Goal: Transaction & Acquisition: Download file/media

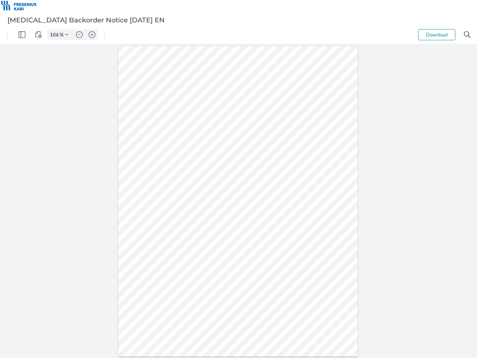
click at [22, 35] on img "Panel" at bounding box center [22, 34] width 7 height 7
click at [38, 35] on img "View Controls" at bounding box center [38, 34] width 7 height 7
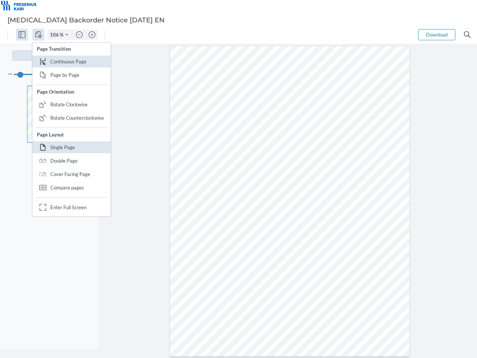
click at [56, 35] on input "106" at bounding box center [54, 34] width 12 height 7
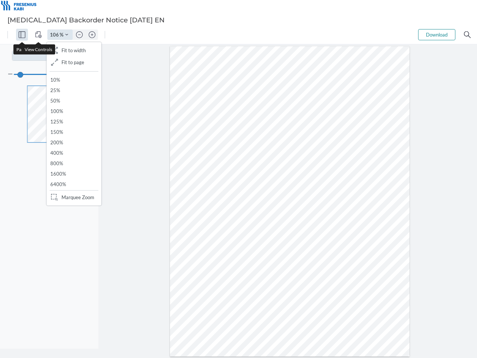
click at [67, 35] on img "Zoom Controls" at bounding box center [66, 34] width 3 height 3
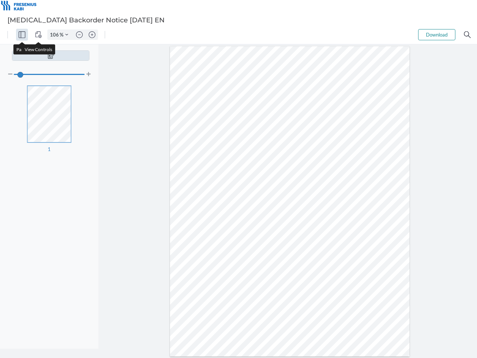
click at [79, 35] on img "Zoom out" at bounding box center [79, 34] width 7 height 7
click at [92, 35] on img "Zoom in" at bounding box center [92, 34] width 7 height 7
type input "106"
click at [437, 35] on button "Download" at bounding box center [436, 34] width 37 height 11
click at [468, 35] on img "Search" at bounding box center [467, 34] width 7 height 7
